Goal: Task Accomplishment & Management: Complete application form

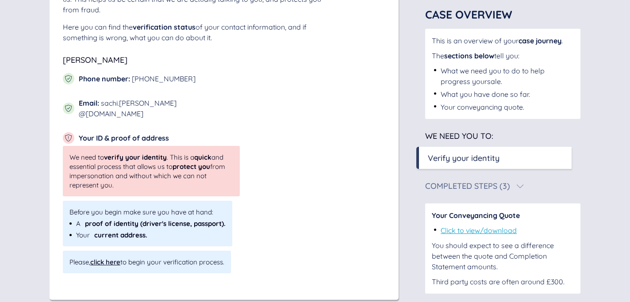
scroll to position [135, 0]
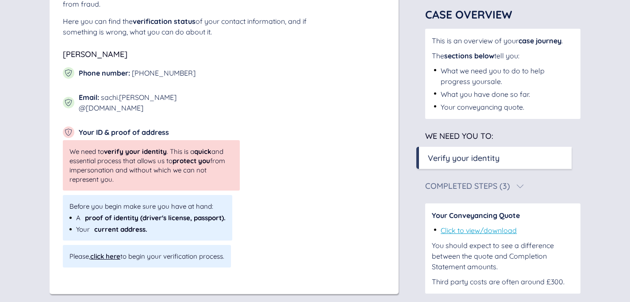
click at [102, 252] on div "click here" at bounding box center [105, 256] width 30 height 8
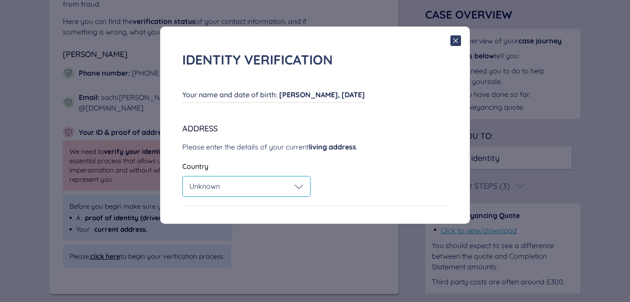
click at [245, 186] on div "Unknown" at bounding box center [246, 186] width 114 height 9
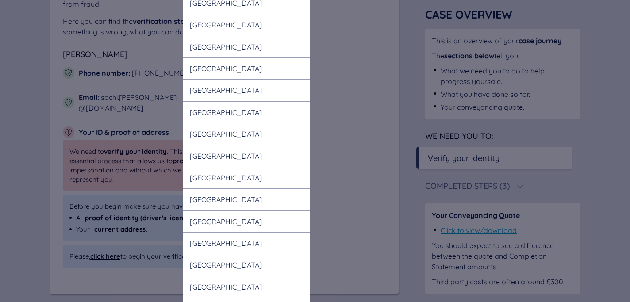
scroll to position [5294, 0]
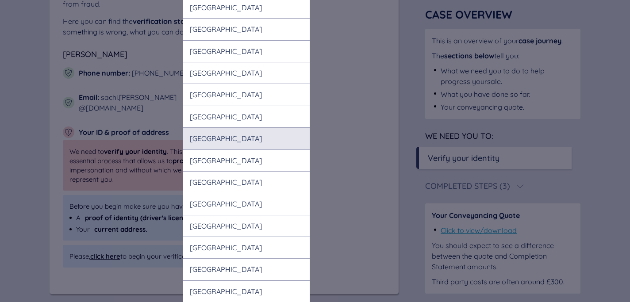
click at [255, 127] on div "United Arab Emirates" at bounding box center [246, 138] width 127 height 22
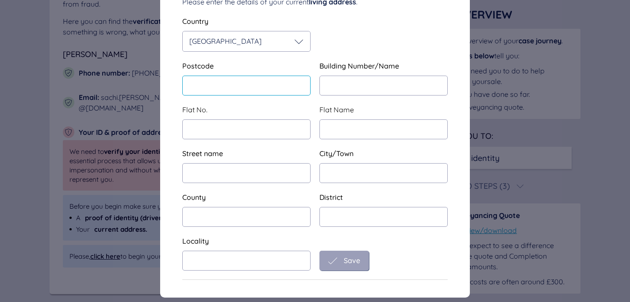
click at [257, 83] on input "text" at bounding box center [246, 86] width 128 height 20
type input "****"
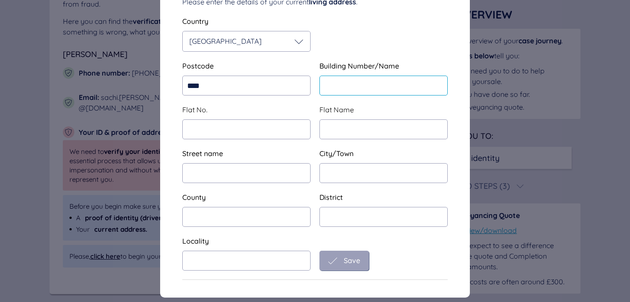
click at [376, 81] on input "text" at bounding box center [383, 86] width 128 height 20
type input "**********"
click at [252, 128] on input "text" at bounding box center [246, 129] width 128 height 20
type input "***"
click at [352, 123] on input "text" at bounding box center [383, 129] width 128 height 20
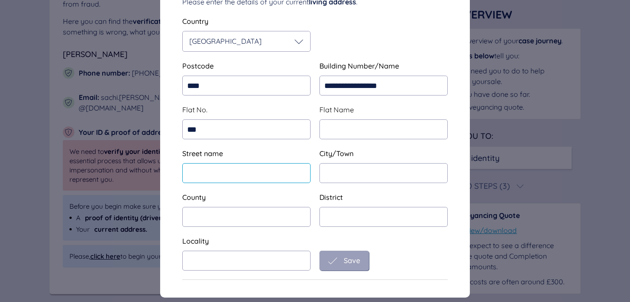
click at [271, 166] on input "text" at bounding box center [246, 173] width 128 height 20
type input "*******"
click at [367, 168] on input "text" at bounding box center [383, 173] width 128 height 20
type input "*****"
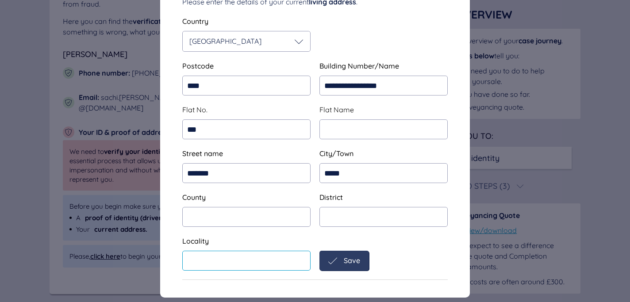
click at [222, 263] on input "text" at bounding box center [246, 261] width 128 height 20
type input "*******"
click at [346, 258] on span "Save" at bounding box center [352, 261] width 16 height 8
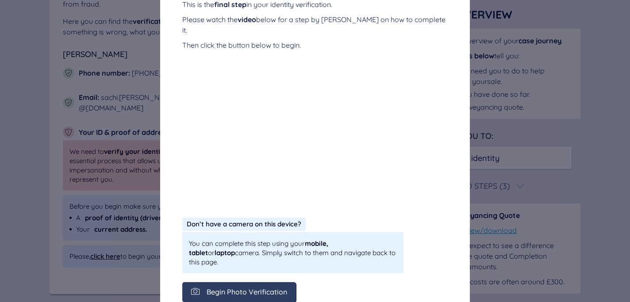
scroll to position [195, 0]
click at [272, 287] on span "Begin Photo Verification" at bounding box center [247, 291] width 81 height 8
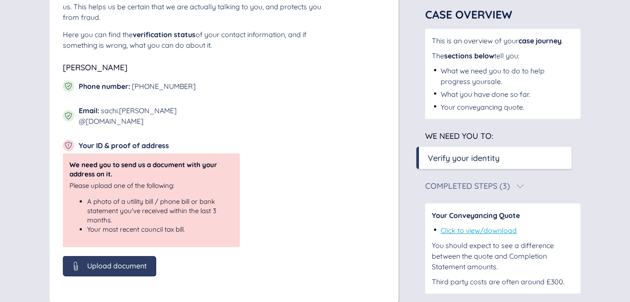
scroll to position [131, 0]
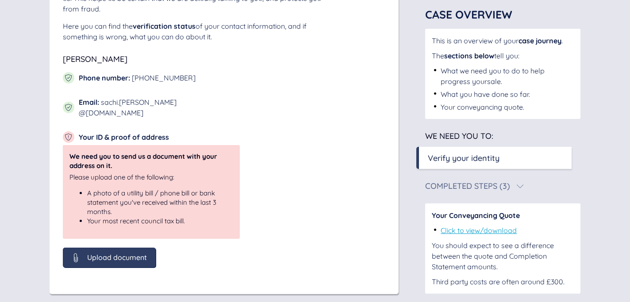
click at [120, 254] on span "Upload document" at bounding box center [117, 258] width 60 height 8
click at [340, 144] on div "Sachi Oberoi Phone number : +447772198448 Email : sachi.oberoi @outlook.com You…" at bounding box center [224, 161] width 323 height 212
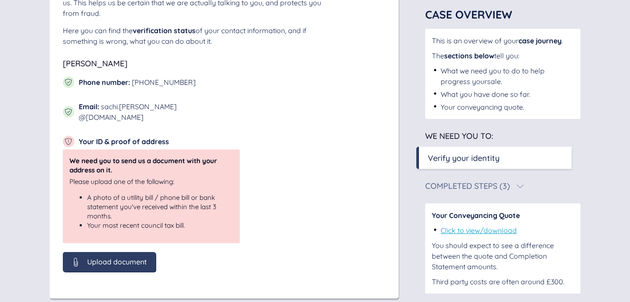
scroll to position [131, 0]
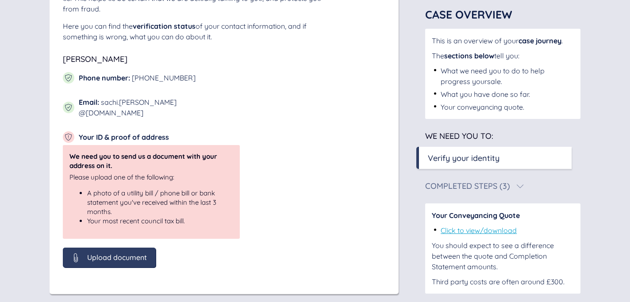
click at [101, 256] on div "Upload document" at bounding box center [109, 258] width 93 height 20
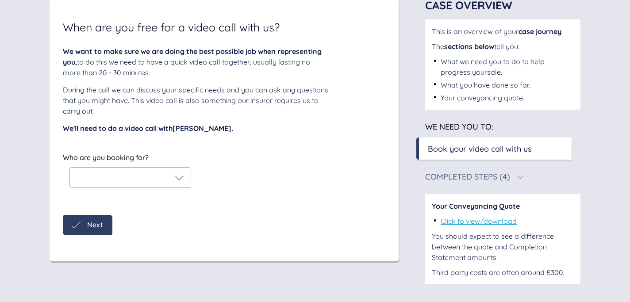
scroll to position [67, 0]
click at [156, 171] on div at bounding box center [130, 178] width 121 height 20
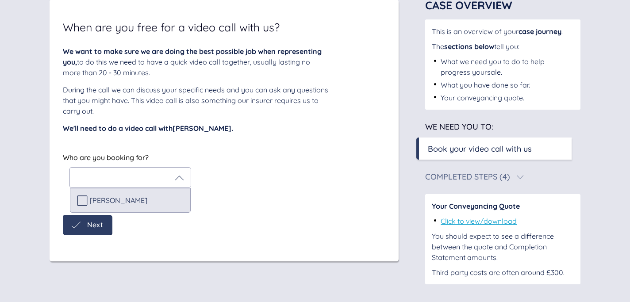
click at [73, 199] on div "[PERSON_NAME]" at bounding box center [130, 200] width 121 height 25
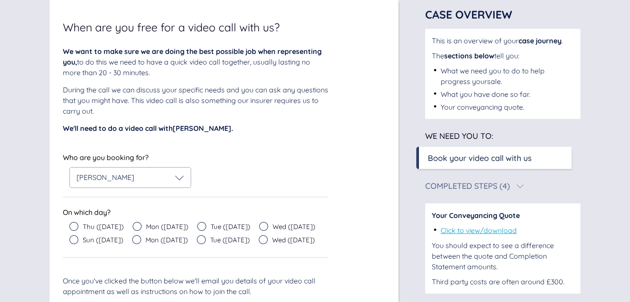
click at [318, 197] on div at bounding box center [195, 197] width 265 height 0
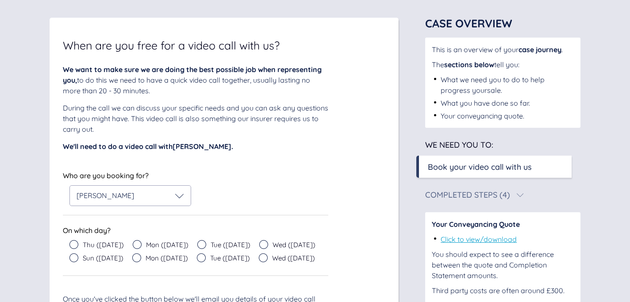
scroll to position [50, 0]
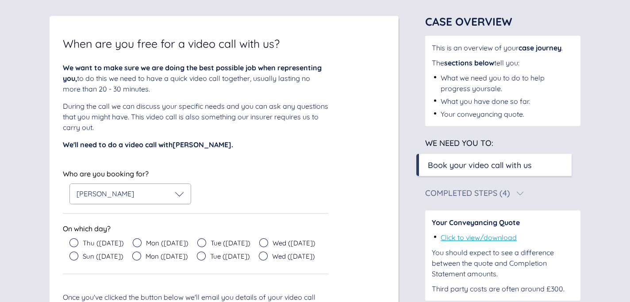
click at [133, 244] on icon at bounding box center [137, 242] width 9 height 9
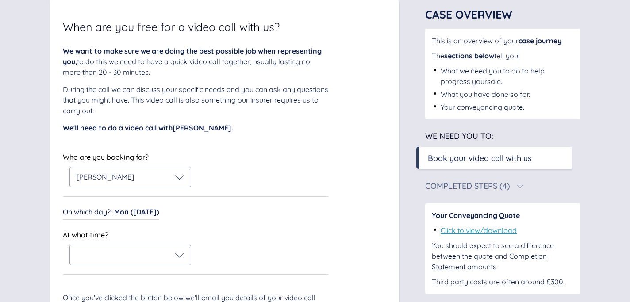
scroll to position [73, 0]
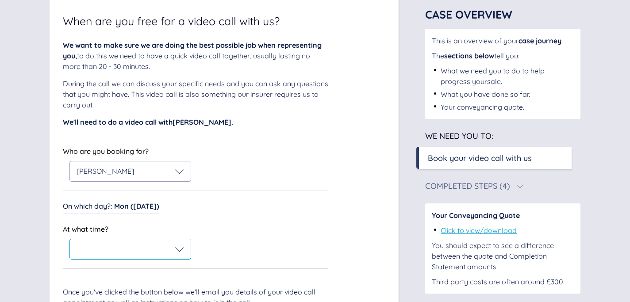
click at [123, 253] on div at bounding box center [131, 249] width 108 height 9
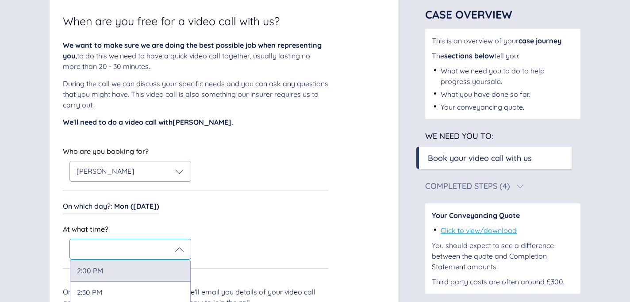
click at [110, 269] on div "2:00 PM" at bounding box center [130, 271] width 121 height 22
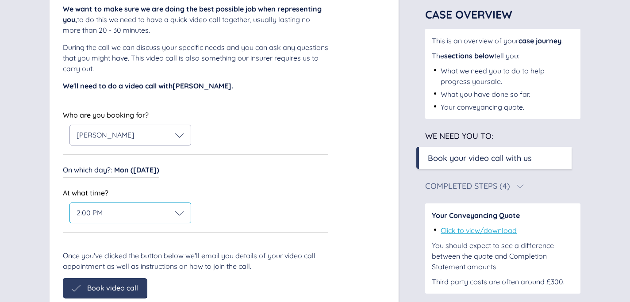
scroll to position [150, 0]
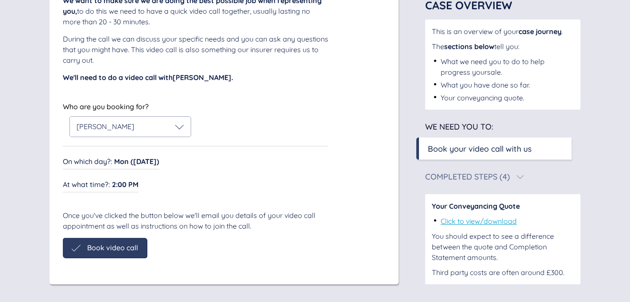
click at [122, 247] on span "Book video call" at bounding box center [112, 248] width 51 height 8
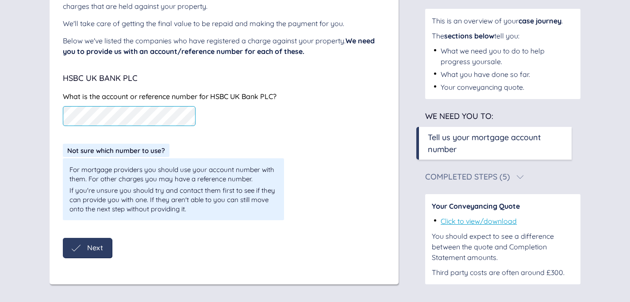
scroll to position [77, 0]
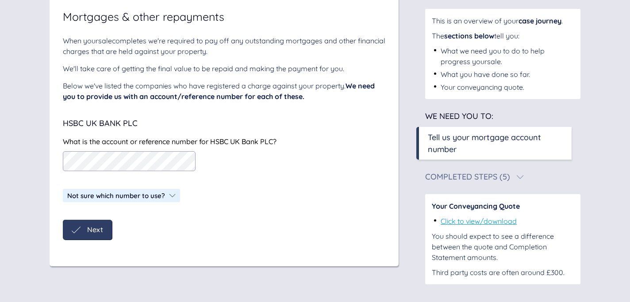
click at [90, 232] on span "Next" at bounding box center [95, 230] width 16 height 8
click at [132, 189] on div "Not sure which number to use?" at bounding box center [121, 195] width 117 height 13
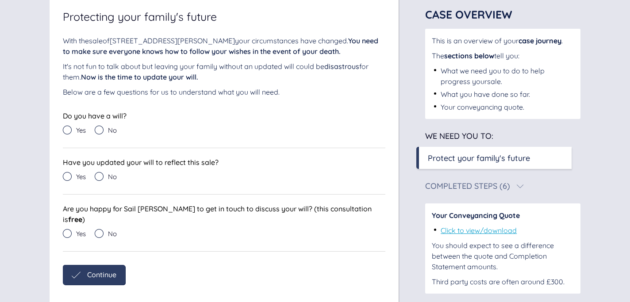
click at [96, 289] on div "Protecting your family's future With the sale of [STREET_ADDRESS][PERSON_NAME] …" at bounding box center [224, 150] width 349 height 323
click at [102, 130] on icon at bounding box center [99, 130] width 9 height 9
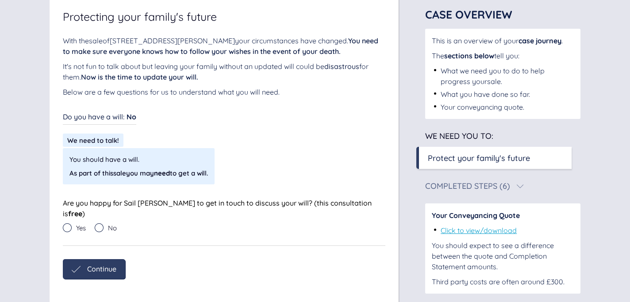
scroll to position [88, 0]
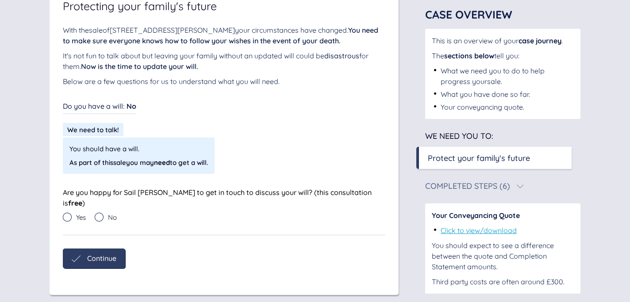
click at [100, 213] on icon at bounding box center [99, 217] width 9 height 9
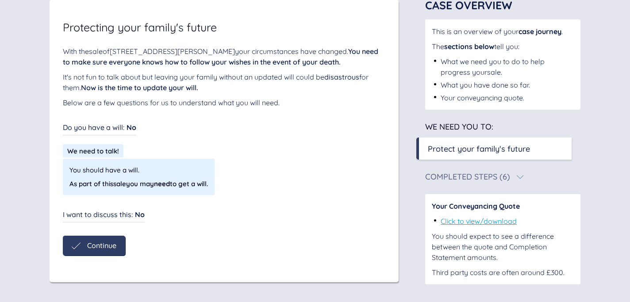
scroll to position [67, 0]
click at [101, 248] on span "Continue" at bounding box center [101, 246] width 29 height 8
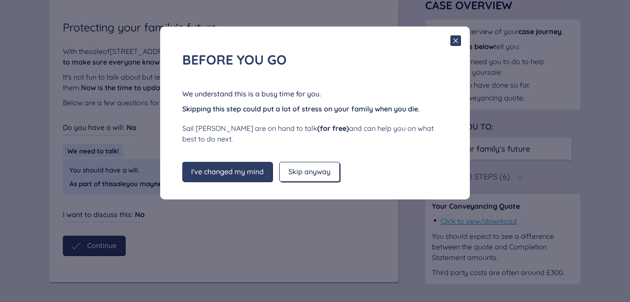
click at [308, 173] on span "Skip anyway" at bounding box center [309, 172] width 42 height 8
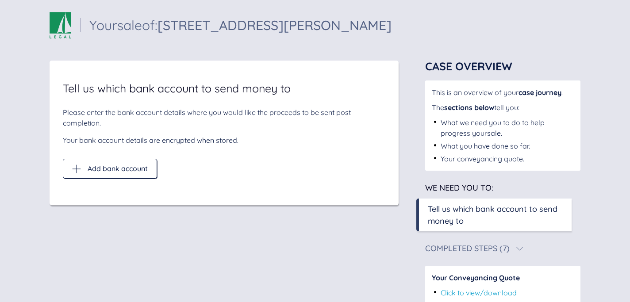
scroll to position [7, 0]
click at [131, 165] on span "Add bank account" at bounding box center [118, 168] width 60 height 8
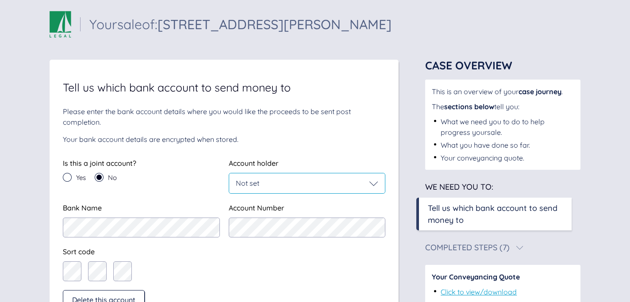
click at [264, 191] on div "Not set" at bounding box center [307, 183] width 156 height 20
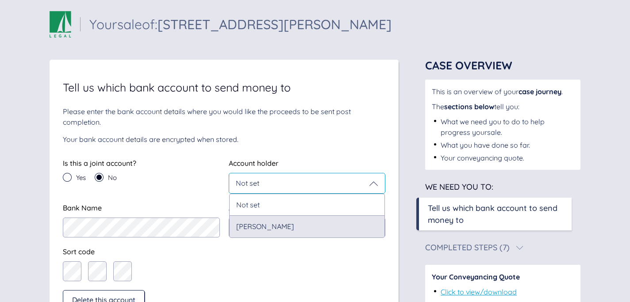
click at [257, 228] on div "[PERSON_NAME]" at bounding box center [307, 226] width 156 height 22
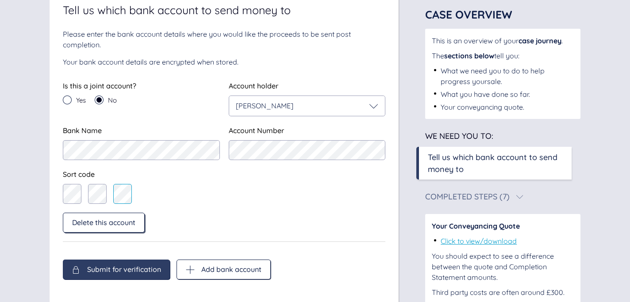
scroll to position [85, 0]
click at [209, 273] on div "Add bank account" at bounding box center [224, 269] width 94 height 20
click at [206, 266] on div "Is this a joint account? Yes No Account holder [PERSON_NAME] Is this a joint ac…" at bounding box center [224, 179] width 323 height 199
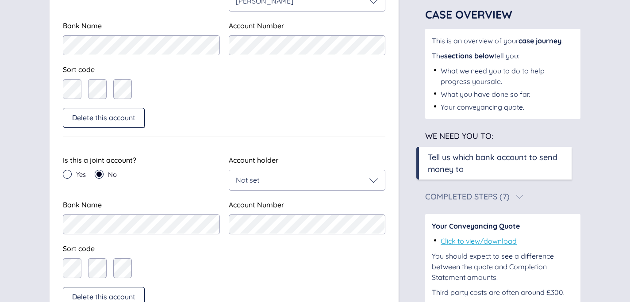
scroll to position [270, 0]
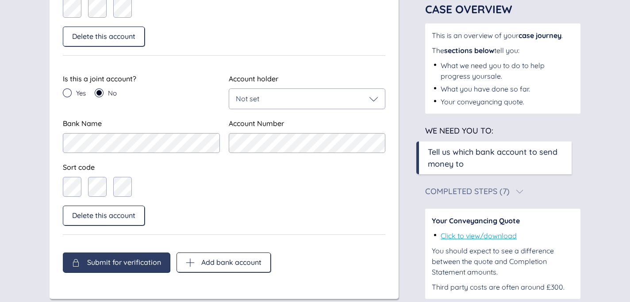
click at [152, 265] on span "Submit for verification" at bounding box center [124, 262] width 74 height 8
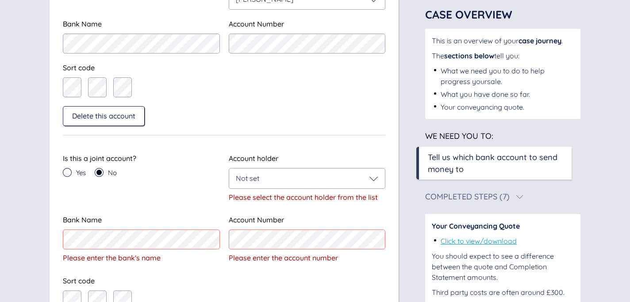
scroll to position [278, 0]
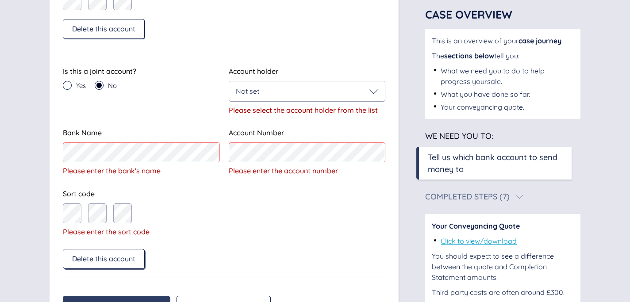
click at [115, 265] on div "Delete this account" at bounding box center [104, 259] width 82 height 20
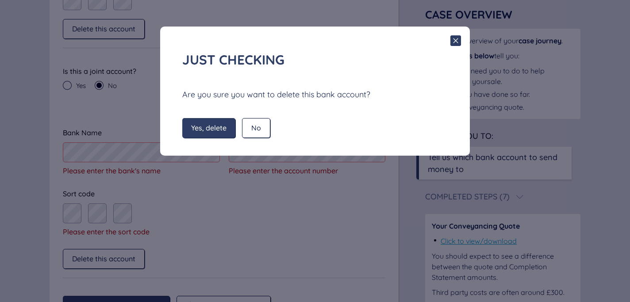
click at [205, 128] on span "Yes, delete" at bounding box center [208, 128] width 35 height 8
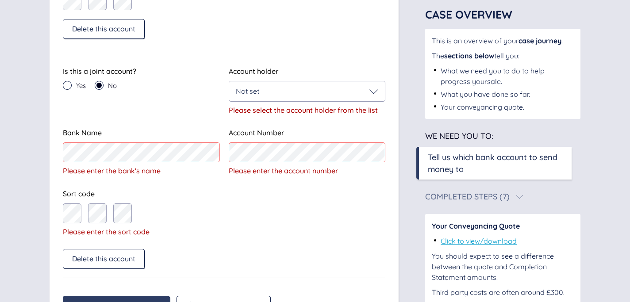
scroll to position [106, 0]
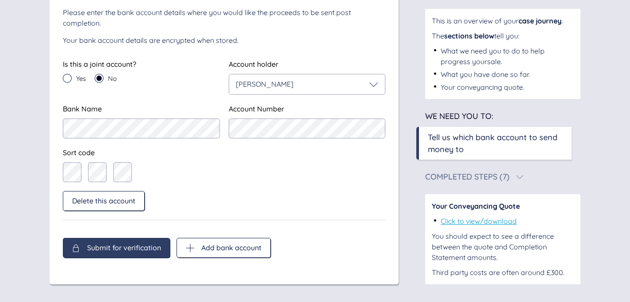
click at [139, 247] on span "Submit for verification" at bounding box center [124, 248] width 74 height 8
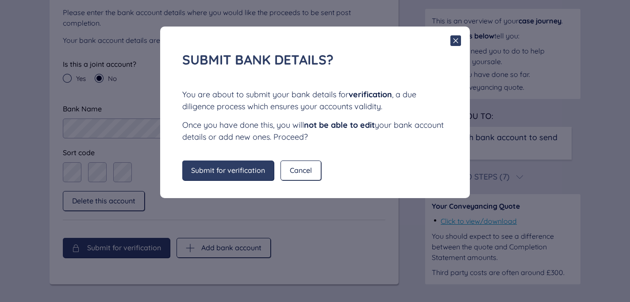
click at [228, 168] on span "Submit for verification" at bounding box center [228, 170] width 74 height 8
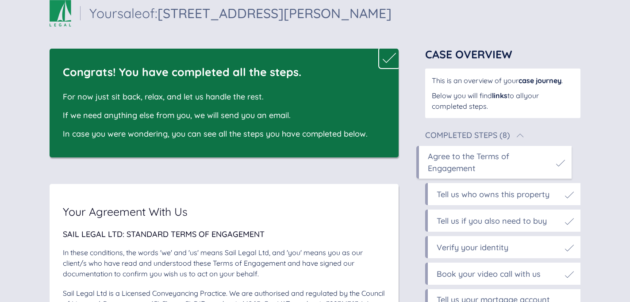
scroll to position [23, 0]
